Goal: Transaction & Acquisition: Subscribe to service/newsletter

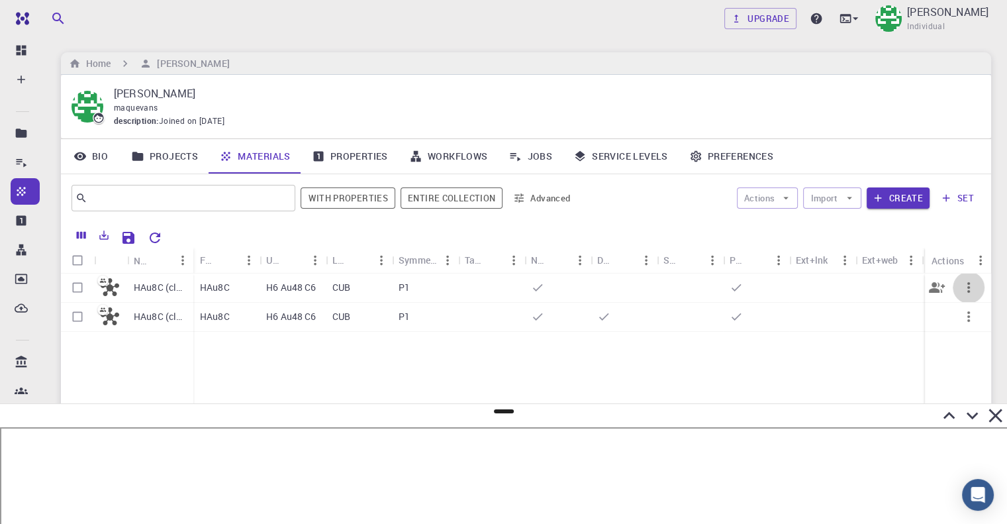
click at [978, 280] on button "button" at bounding box center [969, 287] width 32 height 32
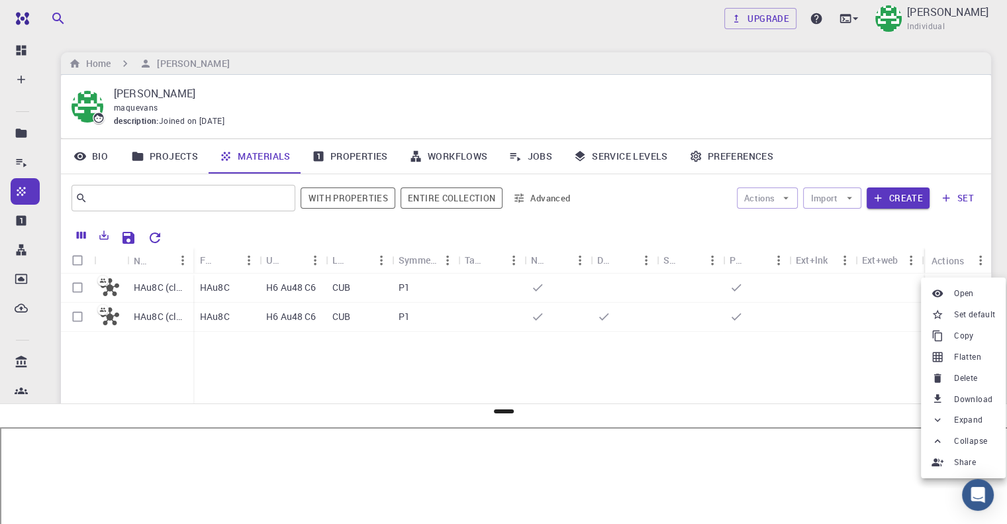
click at [961, 375] on span "Delete" at bounding box center [965, 377] width 23 height 13
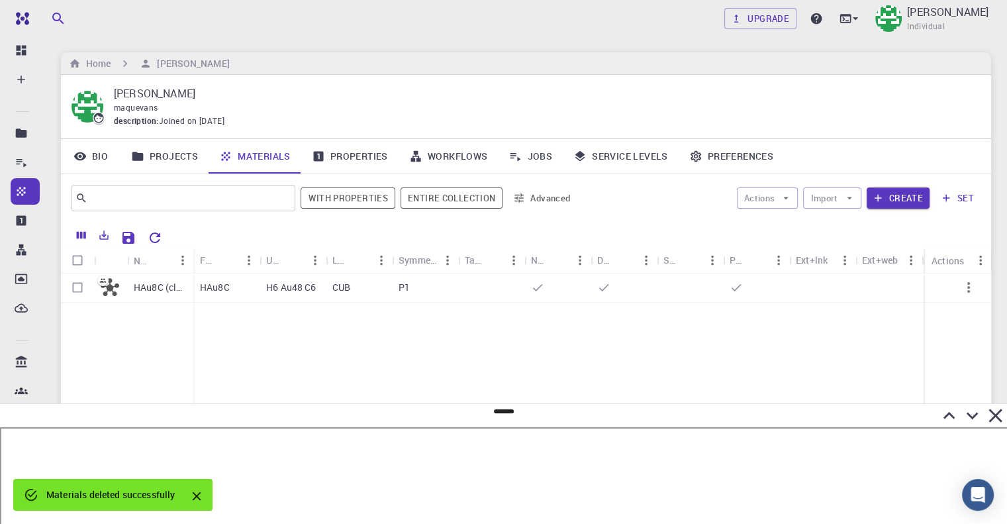
click at [969, 283] on icon "button" at bounding box center [968, 287] width 3 height 11
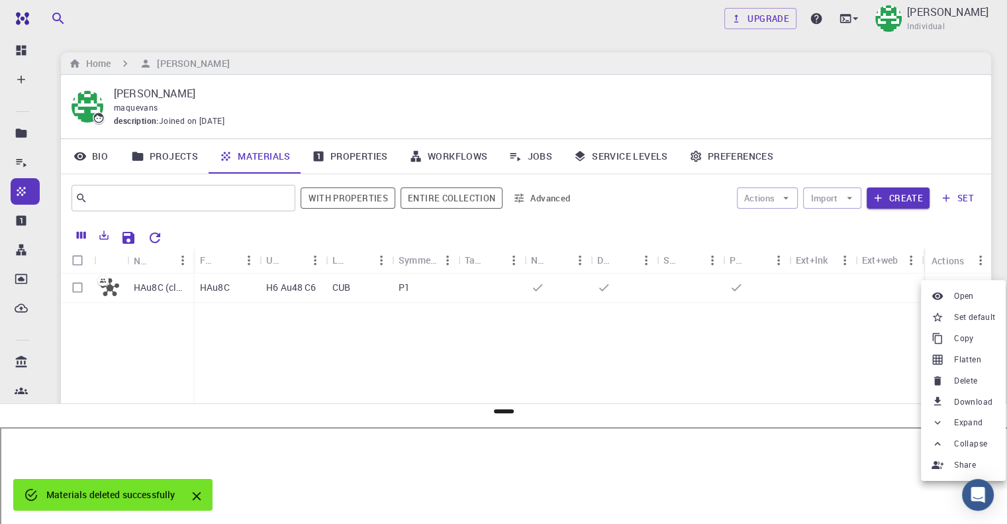
click at [951, 380] on li "Delete" at bounding box center [963, 380] width 85 height 21
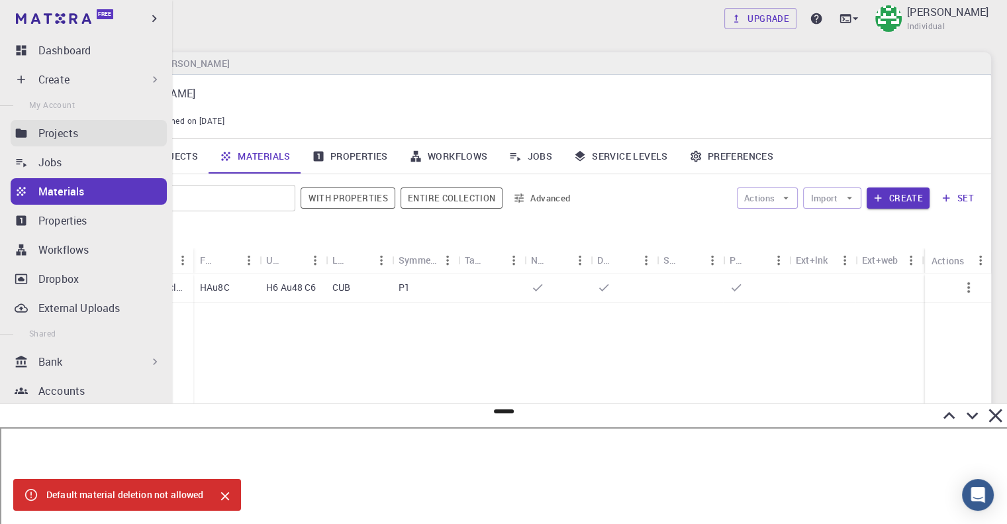
click at [61, 134] on p "Projects" at bounding box center [58, 133] width 40 height 16
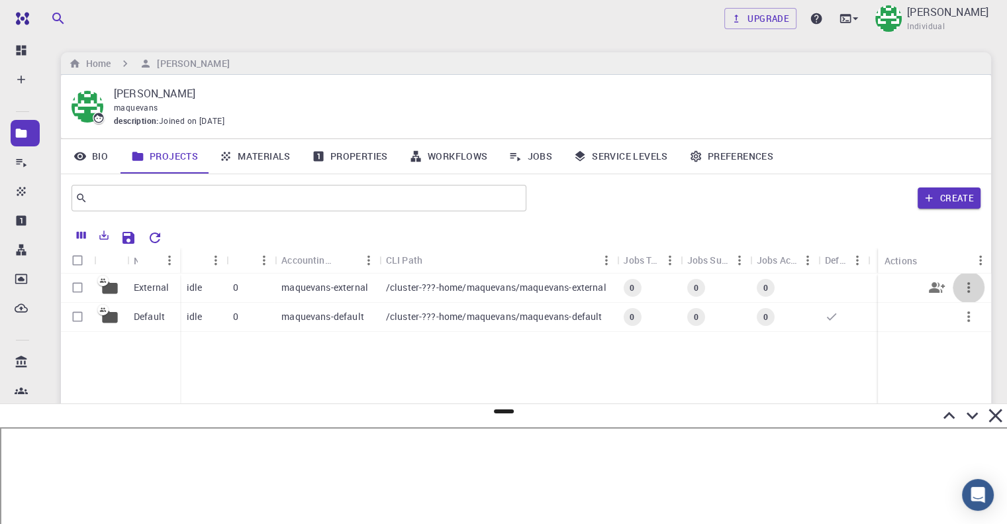
click at [959, 287] on button "button" at bounding box center [969, 287] width 32 height 32
click at [140, 285] on div at bounding box center [503, 262] width 1007 height 524
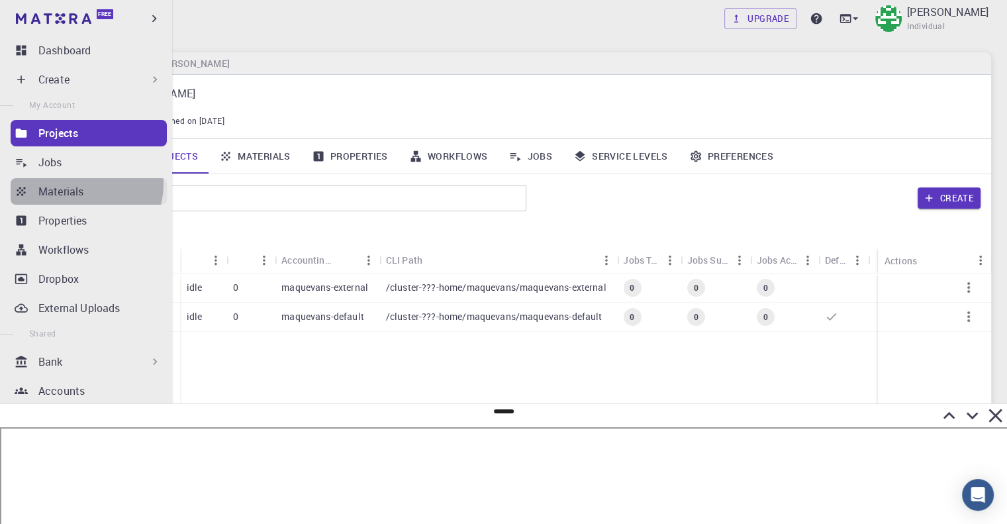
click at [83, 184] on p "Materials" at bounding box center [60, 191] width 45 height 16
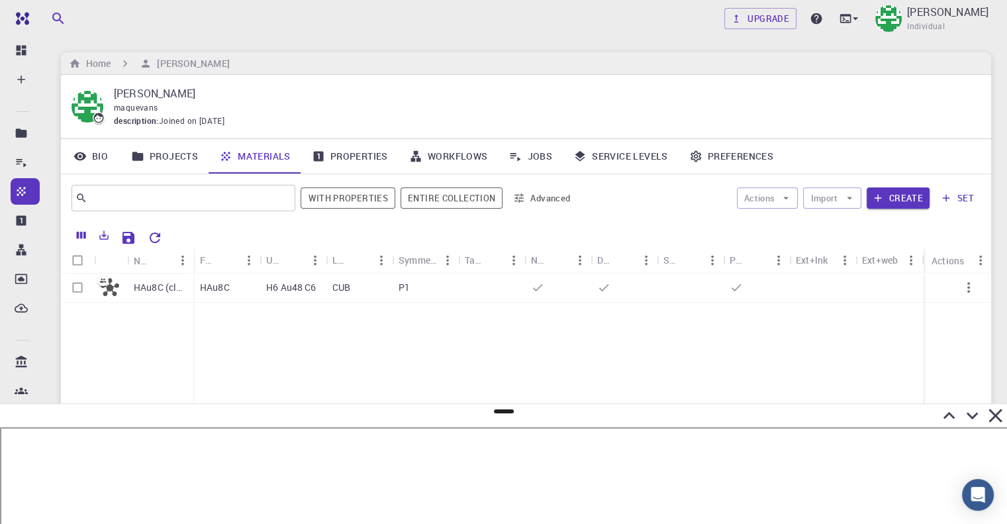
click at [967, 292] on icon "button" at bounding box center [969, 287] width 16 height 16
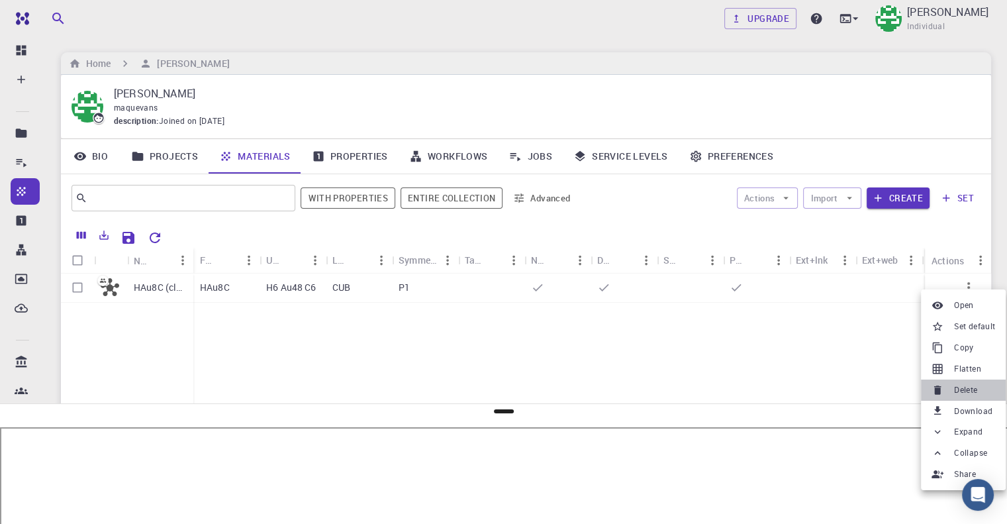
click at [973, 393] on span "Delete" at bounding box center [965, 389] width 23 height 13
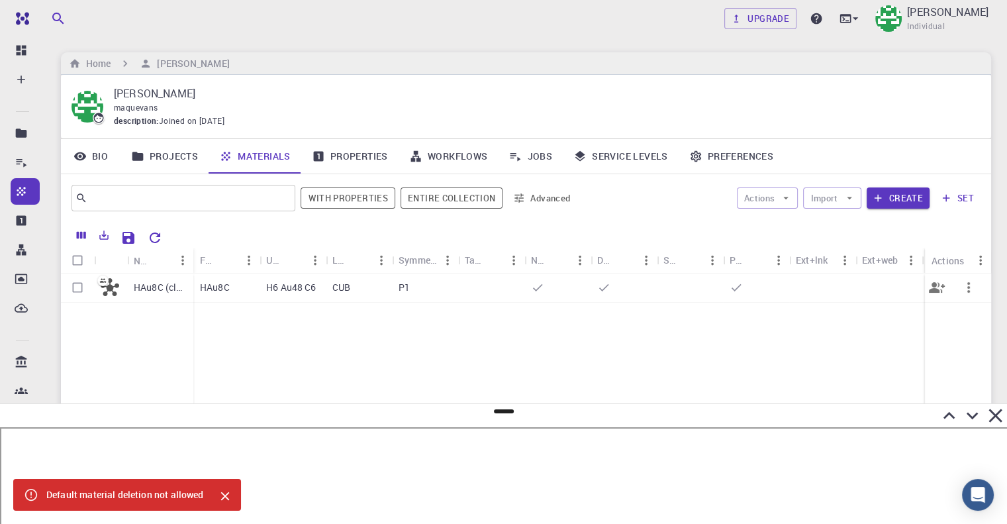
click at [78, 287] on input "Select row" at bounding box center [77, 287] width 25 height 25
checkbox input "true"
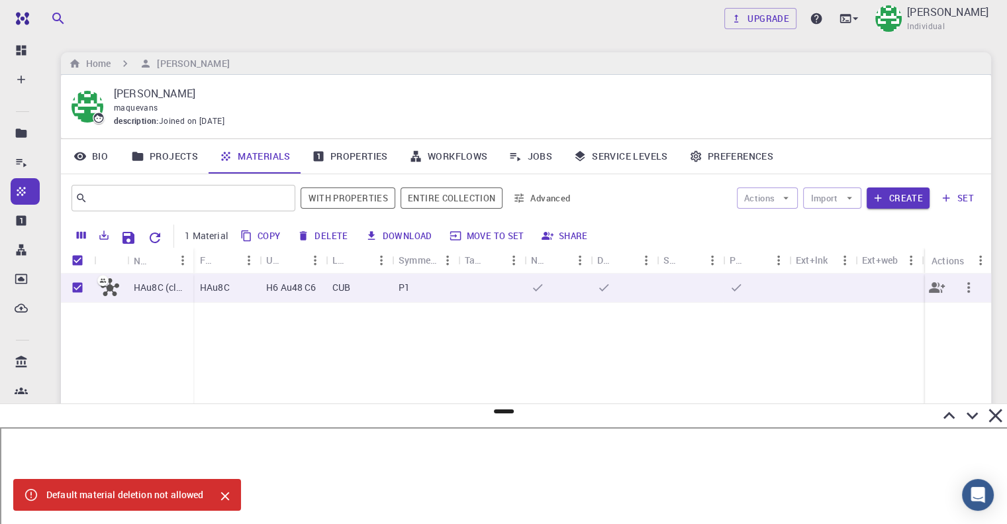
click at [985, 285] on div at bounding box center [958, 287] width 66 height 29
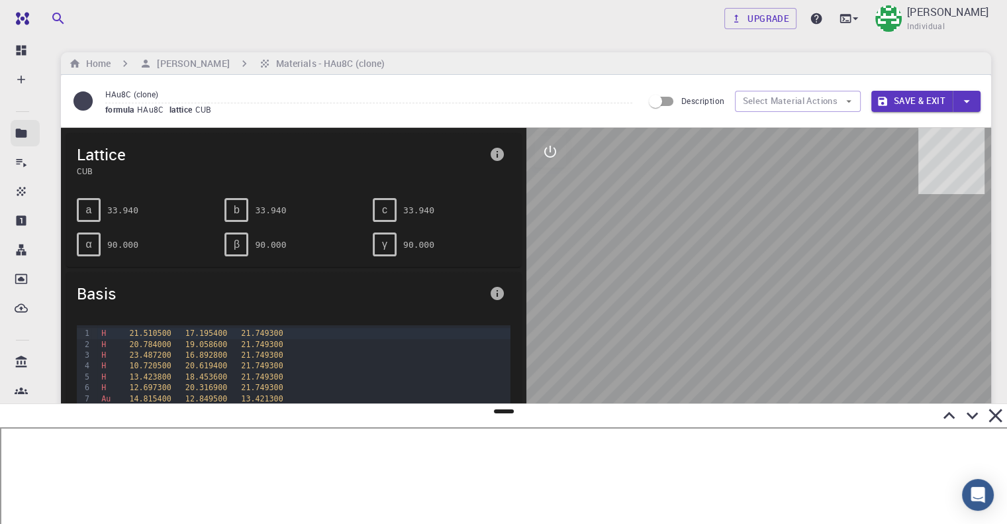
click at [24, 143] on link "Projects" at bounding box center [25, 133] width 29 height 26
click at [21, 129] on icon at bounding box center [21, 132] width 11 height 9
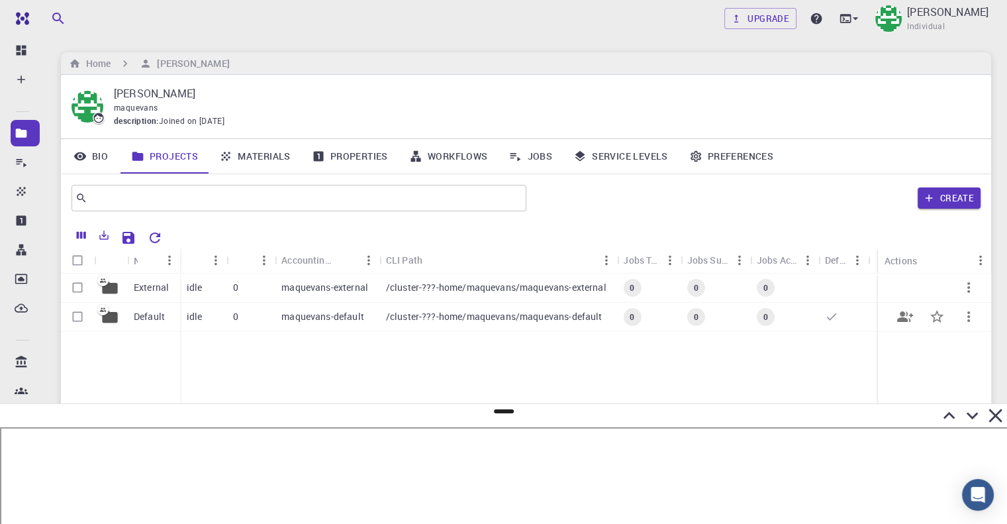
click at [969, 322] on icon "button" at bounding box center [969, 317] width 16 height 16
click at [146, 289] on div at bounding box center [503, 262] width 1007 height 524
click at [146, 289] on p "External" at bounding box center [151, 287] width 35 height 13
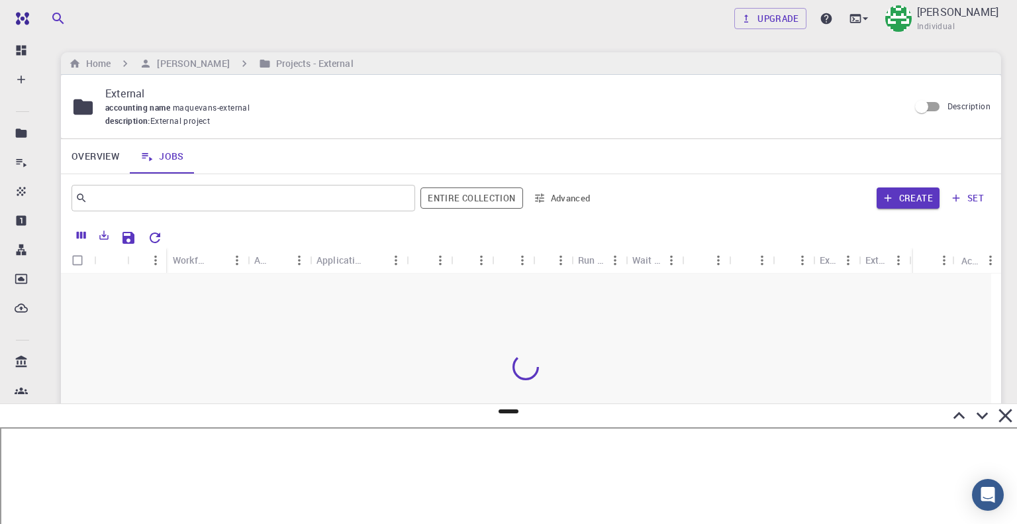
click at [114, 97] on p "External" at bounding box center [501, 93] width 793 height 16
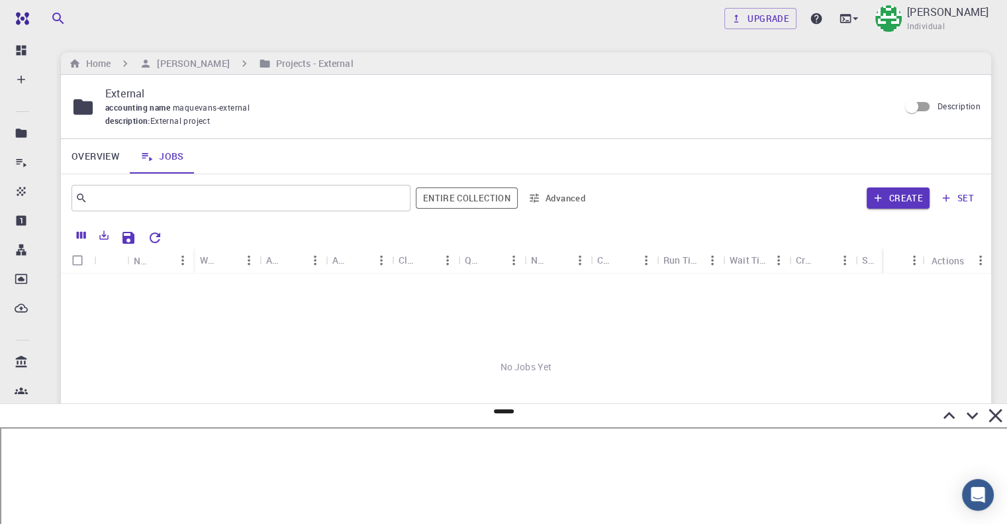
click at [132, 92] on p "External" at bounding box center [496, 93] width 783 height 16
click at [149, 156] on icon at bounding box center [146, 156] width 13 height 13
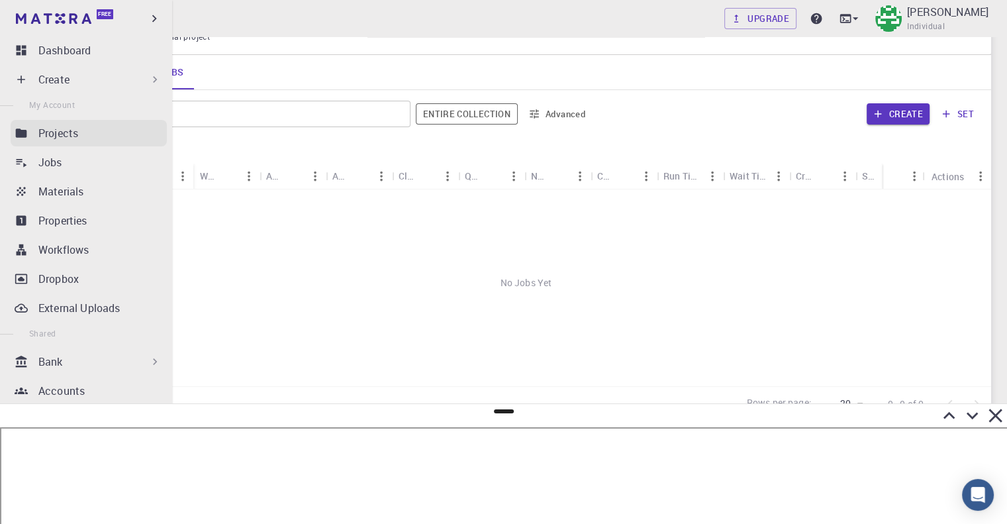
click at [16, 135] on icon at bounding box center [21, 132] width 11 height 9
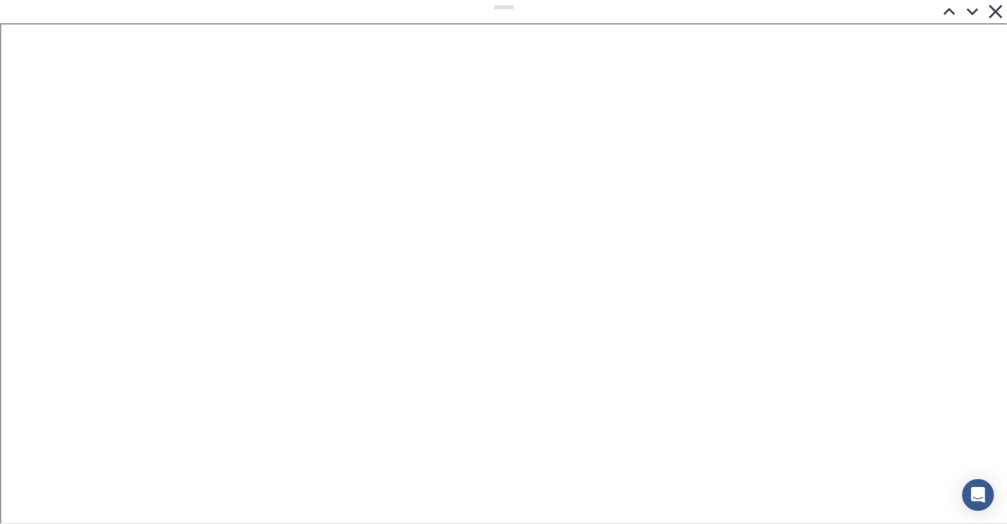
drag, startPoint x: 495, startPoint y: 412, endPoint x: 535, endPoint y: -5, distance: 419.0
click at [535, 0] on html "Free Dashboard Create New Job New Material Create Material Upload File Import f…" at bounding box center [503, 304] width 1007 height 608
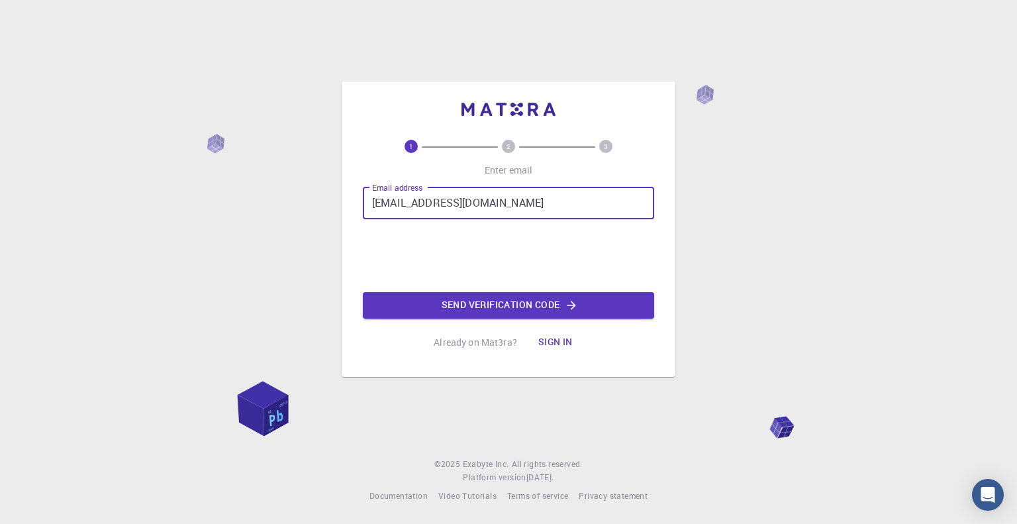
type input "maryquenie@deped.gov.ph"
click at [466, 296] on button "Send verification code" at bounding box center [508, 305] width 291 height 26
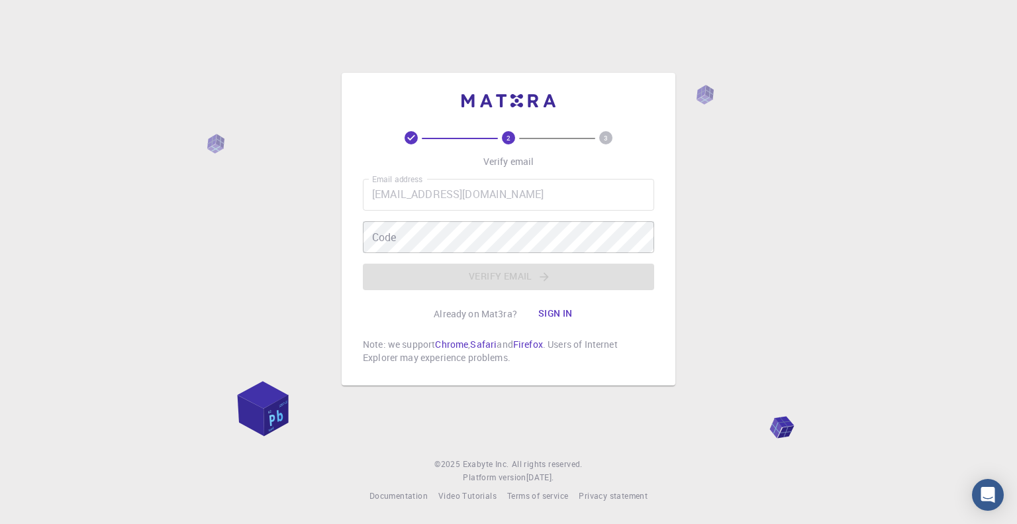
click at [353, 222] on div "2 3 Verify email Email address maryquenie@deped.gov.ph Email address Code Code …" at bounding box center [509, 229] width 334 height 312
click at [585, 169] on div "2 3 Verify email Email address maryquenie@deped.gov.ph Email address Code Code …" at bounding box center [508, 247] width 291 height 233
click at [271, 418] on div "2 3 Verify email Email address maryquenie@deped.gov.ph Email address Code Code …" at bounding box center [508, 262] width 1017 height 524
drag, startPoint x: 452, startPoint y: 367, endPoint x: 461, endPoint y: 365, distance: 8.8
click at [453, 367] on div "2 3 Verify email Email address maryquenie@deped.gov.ph Email address Code Code …" at bounding box center [509, 229] width 334 height 312
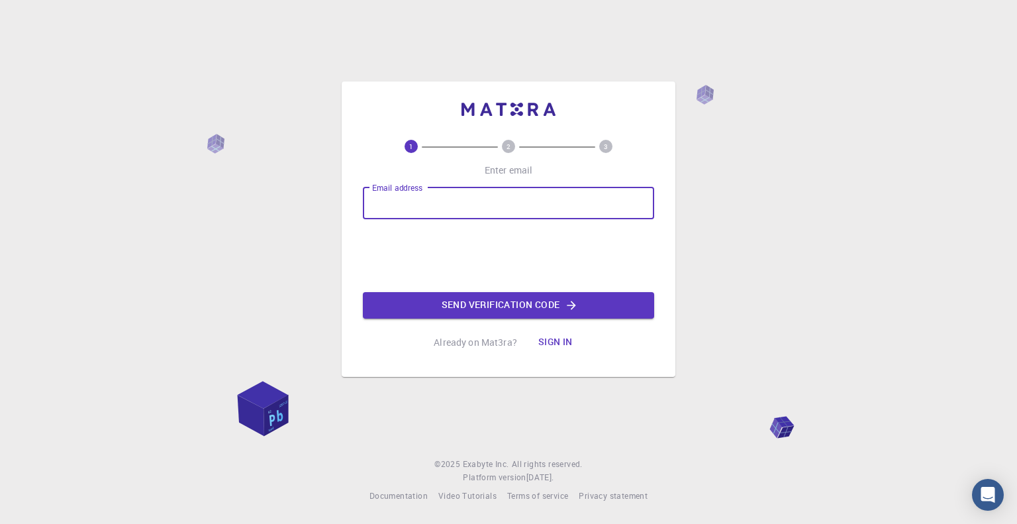
click at [452, 211] on input "Email address" at bounding box center [508, 203] width 291 height 32
click at [491, 213] on input "Email address" at bounding box center [508, 203] width 291 height 32
type input "maryquenie@depe"
